Goal: Find specific page/section: Find specific page/section

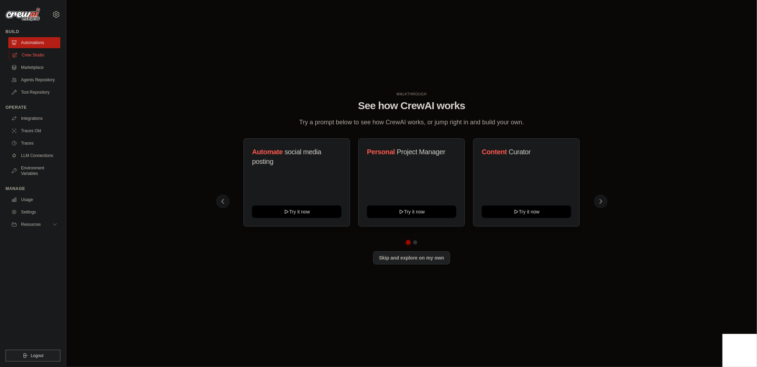
click at [34, 58] on link "Crew Studio" at bounding box center [35, 55] width 52 height 11
